Goal: Transaction & Acquisition: Purchase product/service

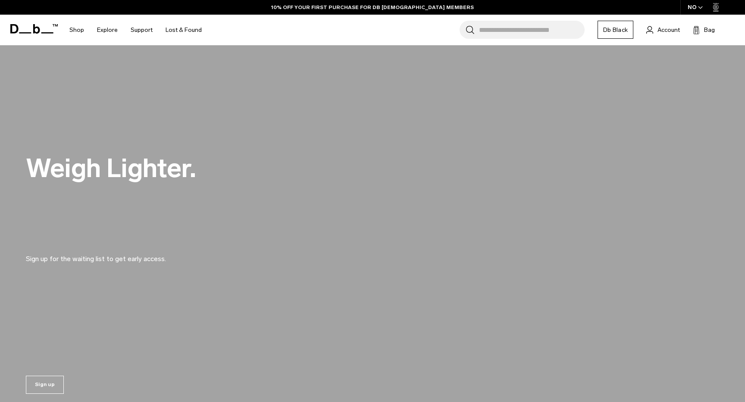
click at [551, 31] on input "Search for Bags, Luggage..." at bounding box center [532, 30] width 106 height 18
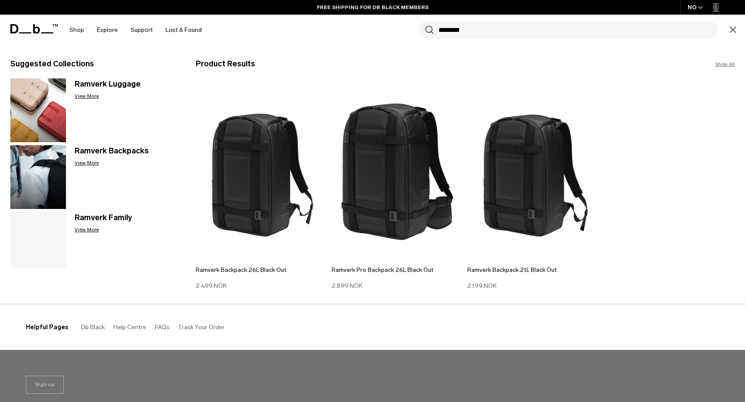
type input "*******"
click at [425, 25] on button "Search" at bounding box center [429, 29] width 9 height 9
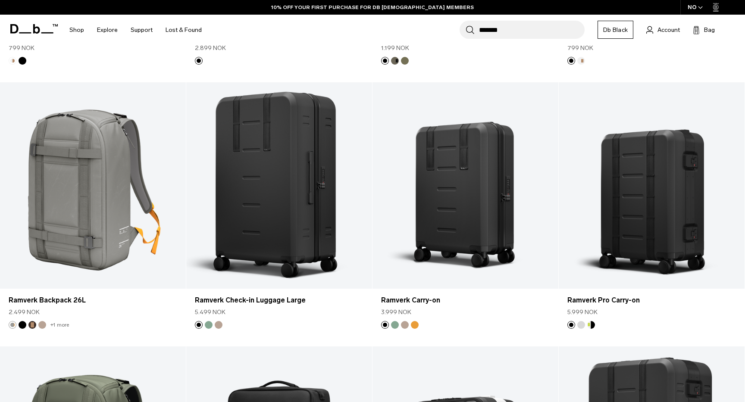
scroll to position [1149, 0]
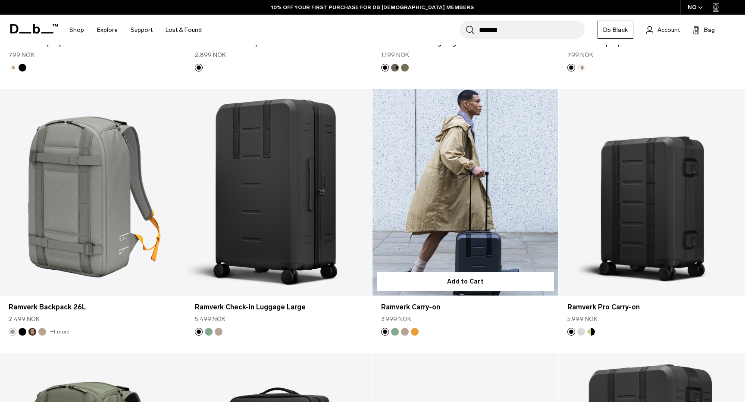
click at [505, 182] on link "Ramverk Carry-on" at bounding box center [465, 192] width 186 height 207
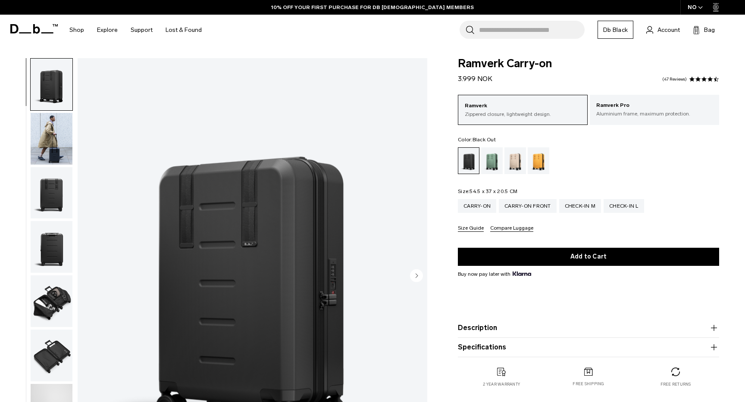
click at [55, 203] on img "button" at bounding box center [52, 193] width 42 height 52
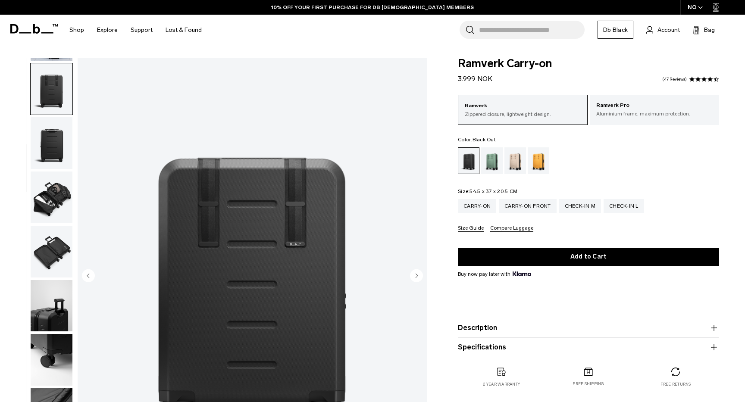
click at [614, 189] on fieldset "Size: 54.5 x 37 x 20.5 CM Out of stock Carry-on Carry-on Front Check-in M Check…" at bounding box center [588, 210] width 261 height 43
click at [44, 141] on img "button" at bounding box center [52, 143] width 42 height 52
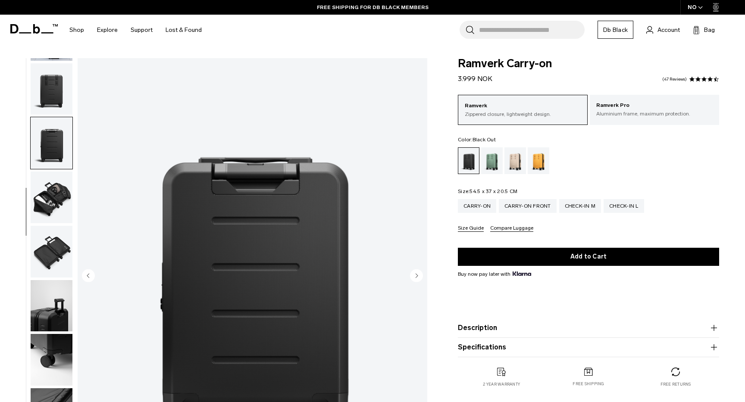
click at [50, 202] on img "button" at bounding box center [52, 198] width 42 height 52
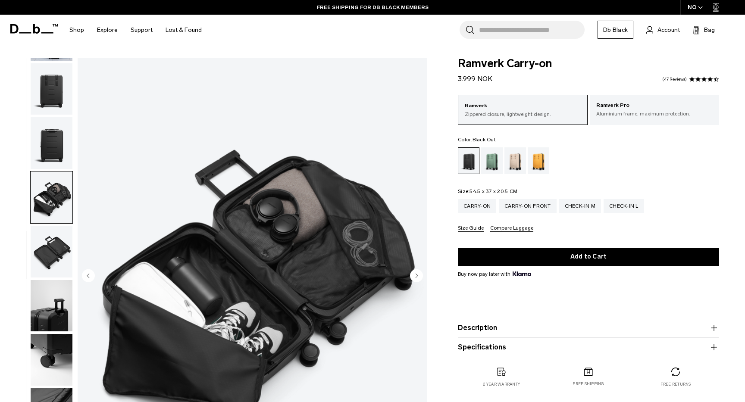
click at [50, 271] on img "button" at bounding box center [52, 252] width 42 height 52
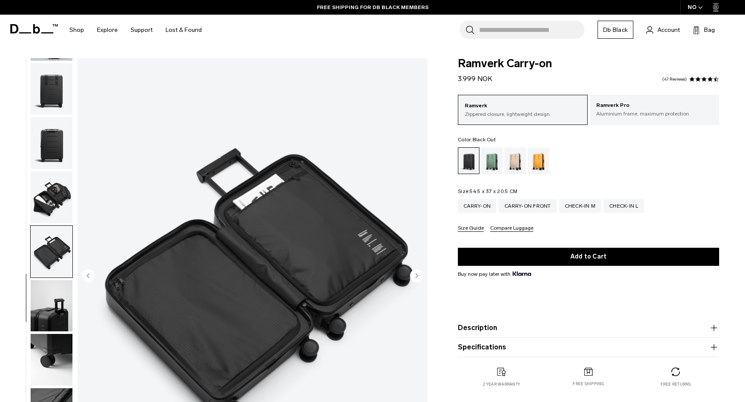
click at [54, 323] on img "button" at bounding box center [52, 306] width 42 height 52
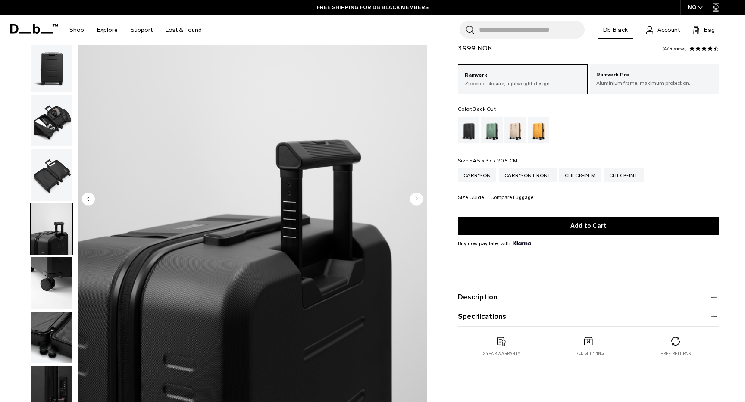
scroll to position [91, 0]
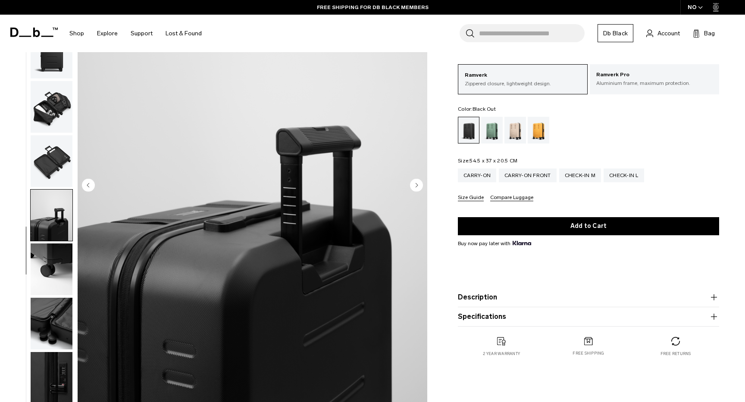
click at [49, 268] on img "button" at bounding box center [52, 270] width 42 height 52
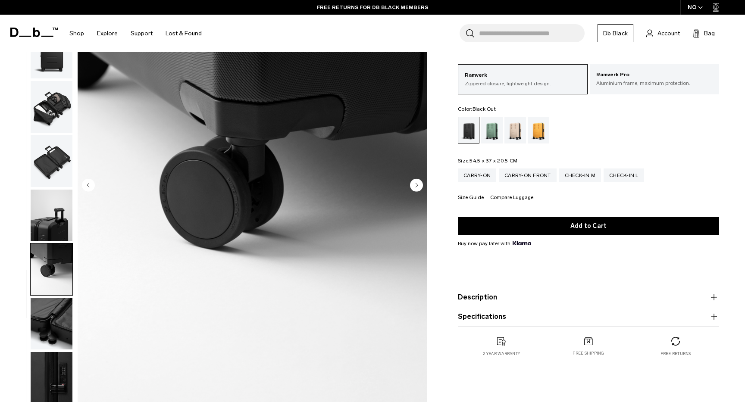
click at [54, 312] on img "button" at bounding box center [52, 324] width 42 height 52
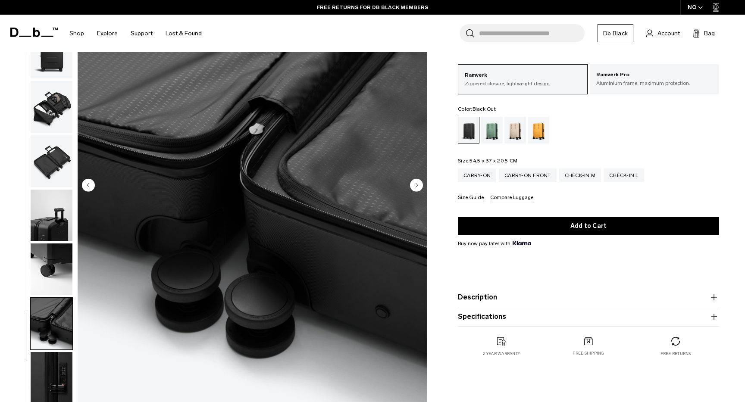
click at [54, 360] on img "button" at bounding box center [52, 378] width 42 height 52
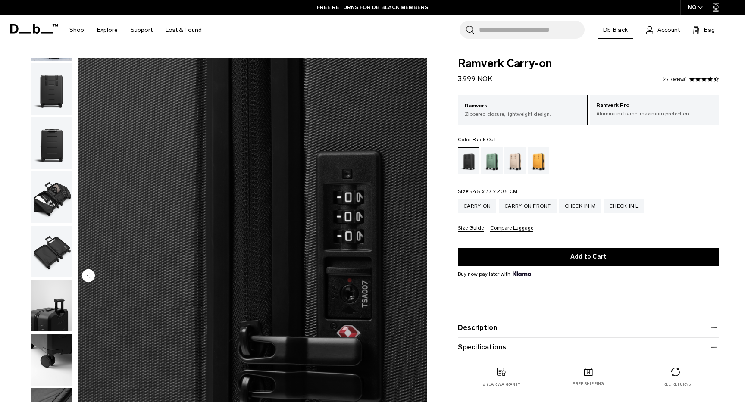
scroll to position [0, 0]
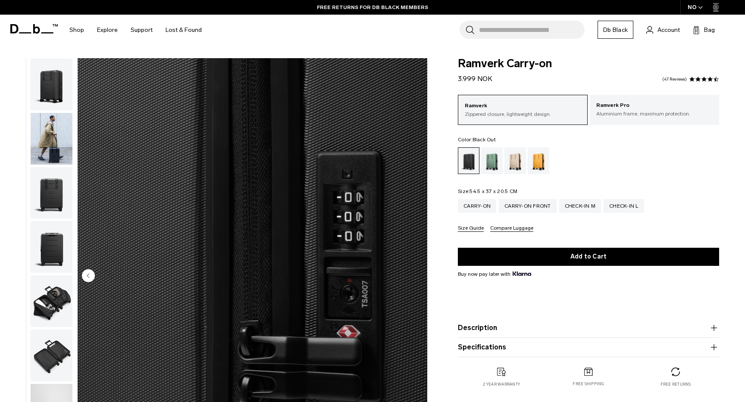
click at [48, 145] on img "button" at bounding box center [52, 139] width 42 height 52
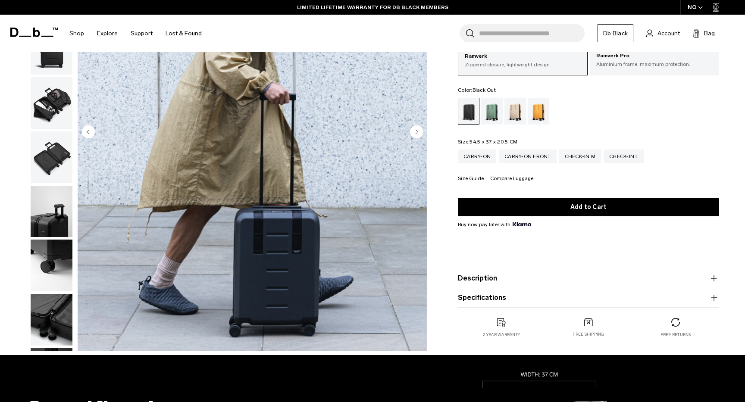
scroll to position [142, 0]
